Goal: Task Accomplishment & Management: Manage account settings

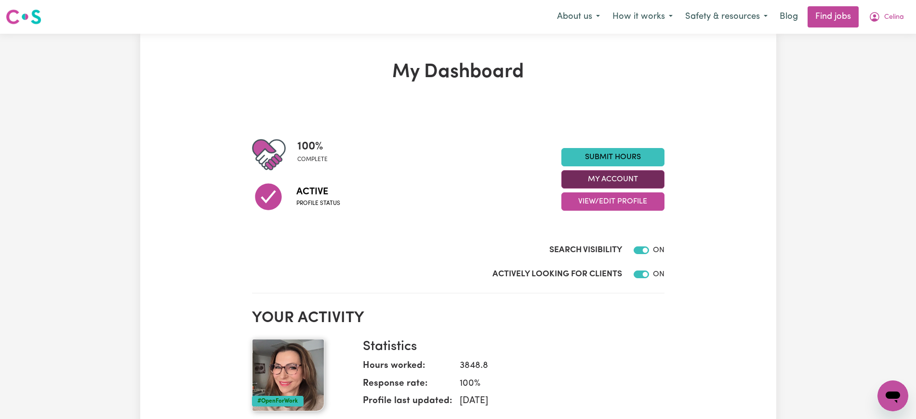
click at [602, 185] on button "My Account" at bounding box center [613, 179] width 103 height 18
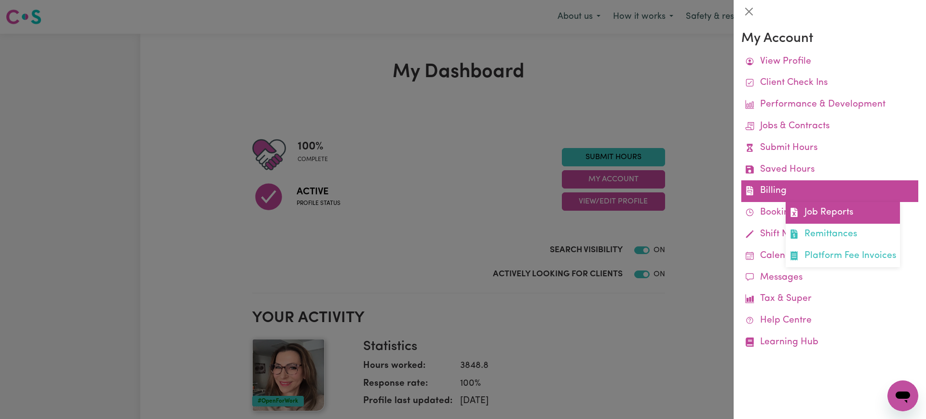
click at [798, 207] on span at bounding box center [793, 213] width 9 height 14
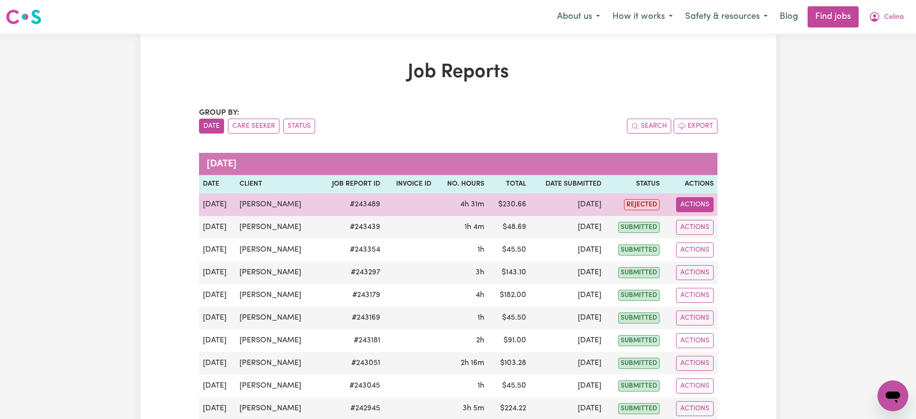
click at [684, 202] on button "Actions" at bounding box center [695, 204] width 38 height 15
click at [695, 219] on link "View Job Report" at bounding box center [718, 226] width 82 height 19
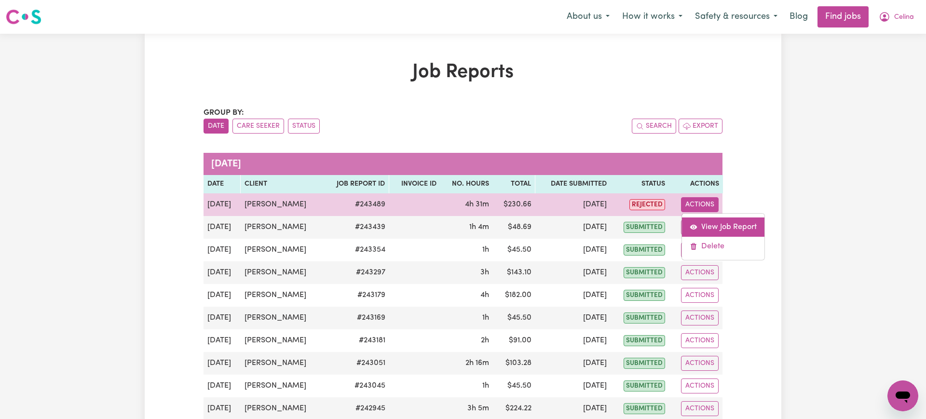
select select "pm"
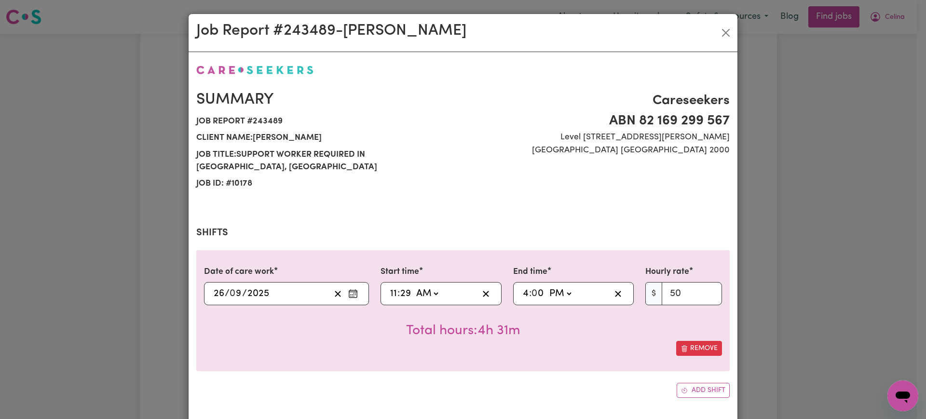
select select "50-Weekday"
drag, startPoint x: 402, startPoint y: 281, endPoint x: 449, endPoint y: 278, distance: 47.8
click at [401, 286] on input "29" at bounding box center [406, 293] width 12 height 14
type input "11:03"
type input "3"
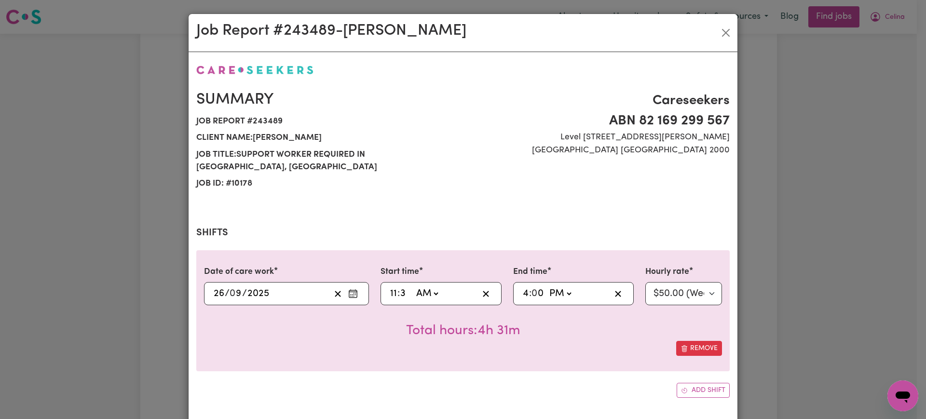
type input "11:30"
type input "30"
click at [538, 357] on div "Date of care work [DATE] 26 / 0 9 / 2025 Start time 11:30 11 : 30 AM PM End tim…" at bounding box center [462, 310] width 533 height 121
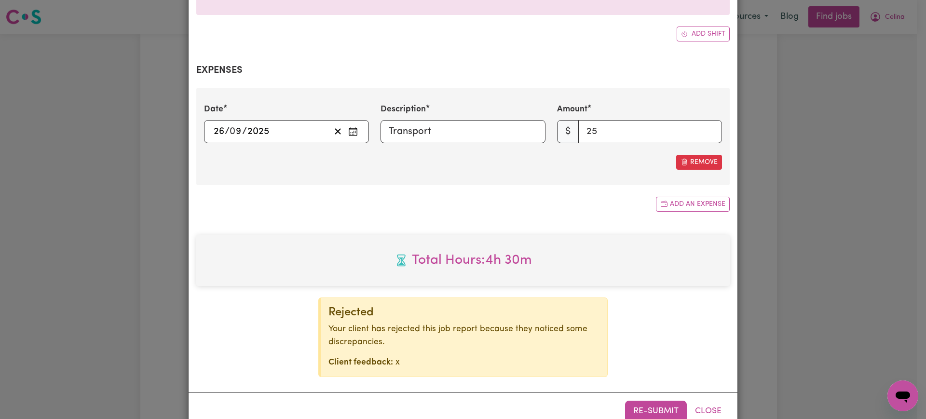
scroll to position [368, 0]
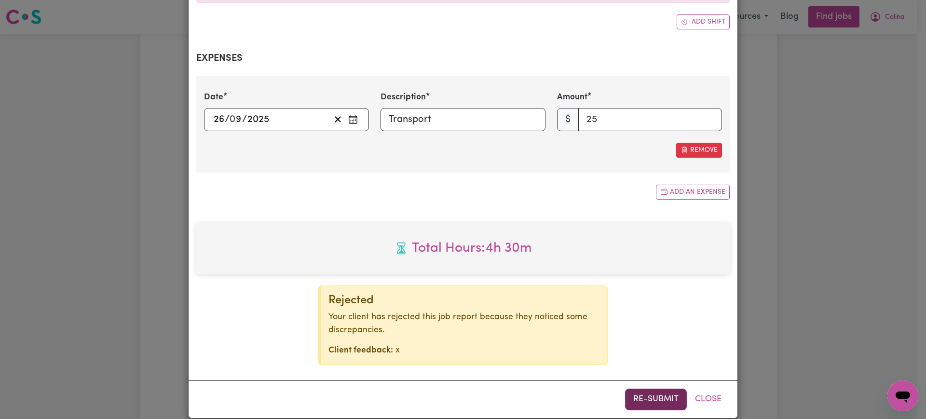
click at [642, 389] on button "Re-submit" at bounding box center [656, 399] width 62 height 21
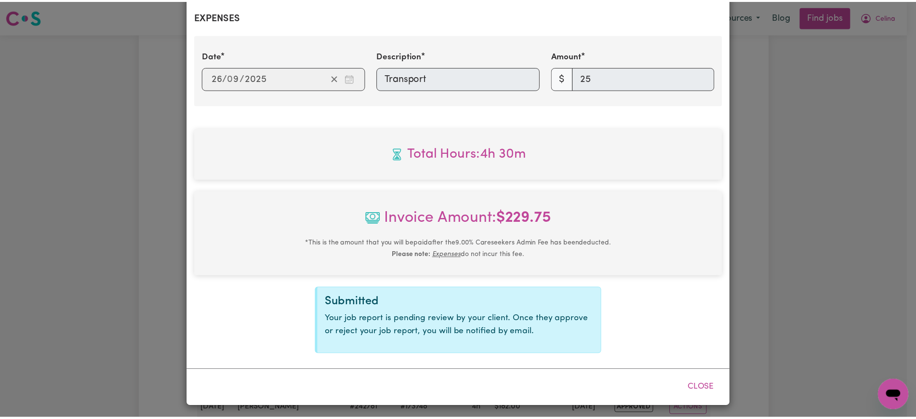
scroll to position [358, 0]
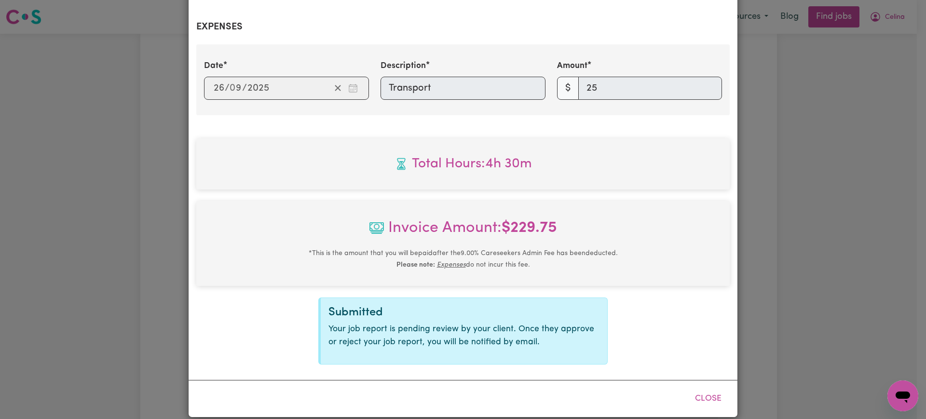
click at [886, 33] on div "Job Report # 243489 - [PERSON_NAME] Summary Job report # 243489 Client name: [P…" at bounding box center [463, 209] width 926 height 419
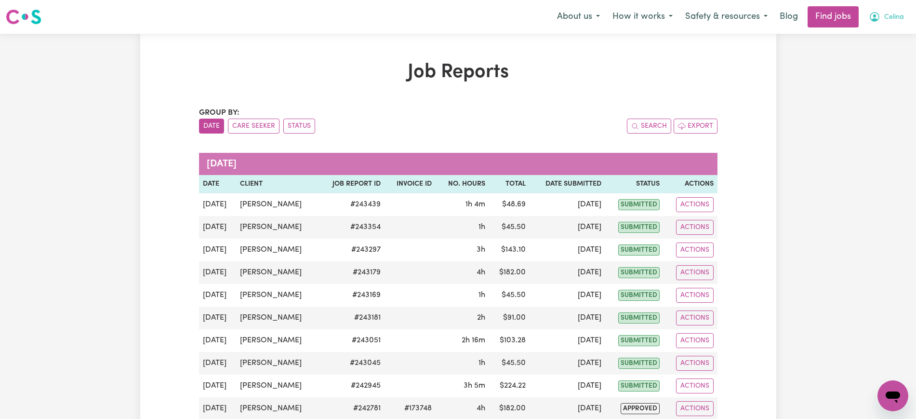
click at [870, 13] on icon "My Account" at bounding box center [875, 17] width 12 height 12
click at [860, 74] on link "Logout" at bounding box center [872, 74] width 76 height 18
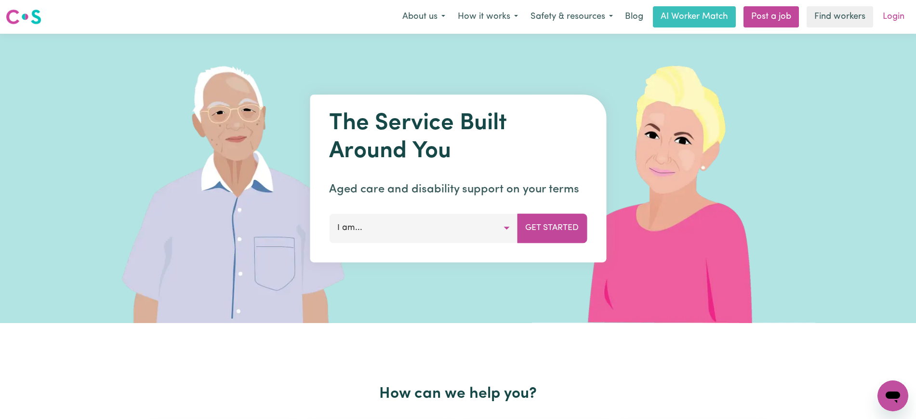
click at [887, 18] on link "Login" at bounding box center [893, 16] width 33 height 21
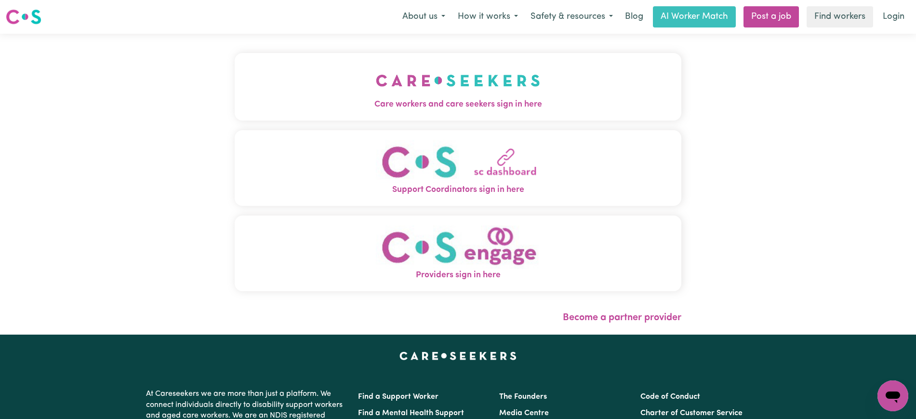
click at [379, 104] on span "Care workers and care seekers sign in here" at bounding box center [458, 104] width 447 height 13
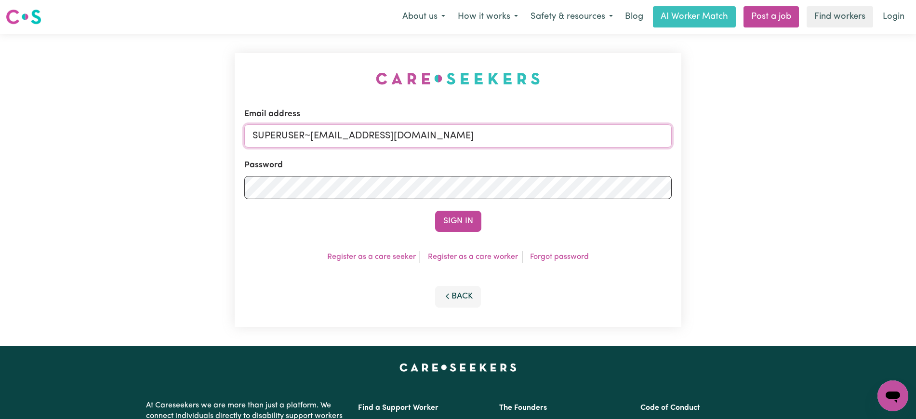
drag, startPoint x: 312, startPoint y: 133, endPoint x: 679, endPoint y: 133, distance: 366.9
click at [679, 133] on div "Email address SUPERUSER~[EMAIL_ADDRESS][DOMAIN_NAME] Password Sign In Register …" at bounding box center [458, 190] width 447 height 274
type input "superuser~[EMAIL_ADDRESS][DOMAIN_NAME]"
click at [435, 211] on button "Sign In" at bounding box center [458, 221] width 46 height 21
